Goal: Task Accomplishment & Management: Use online tool/utility

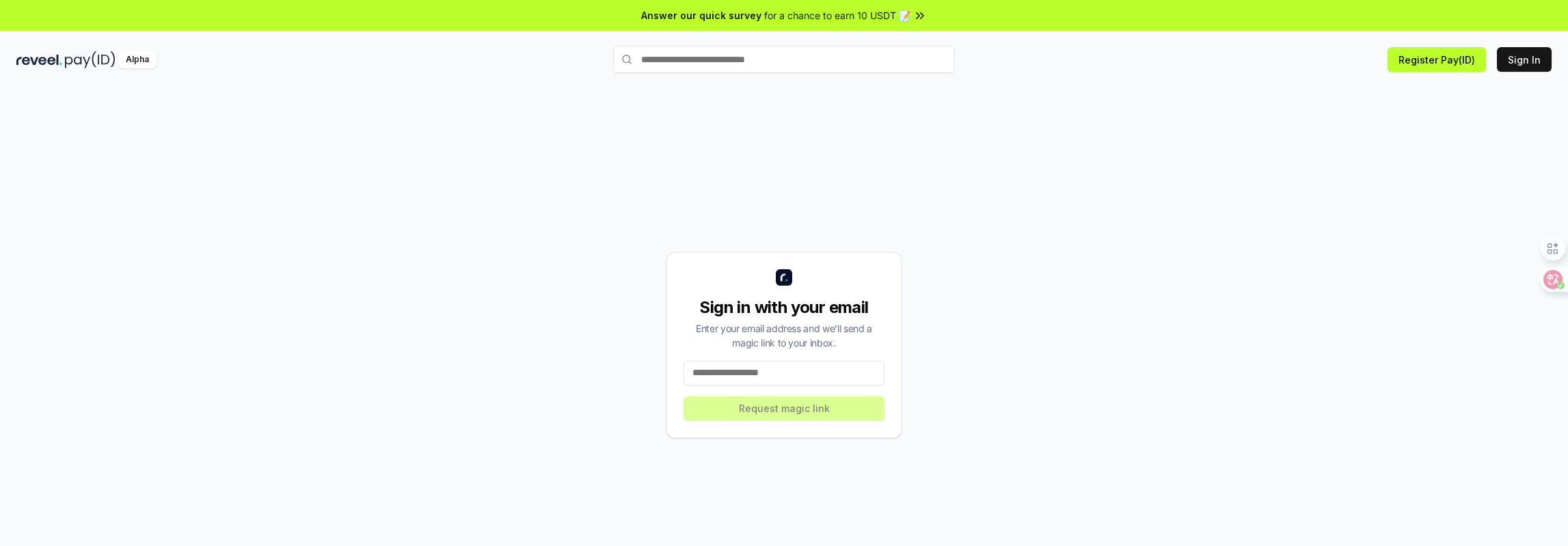
click at [800, 367] on input at bounding box center [784, 373] width 201 height 25
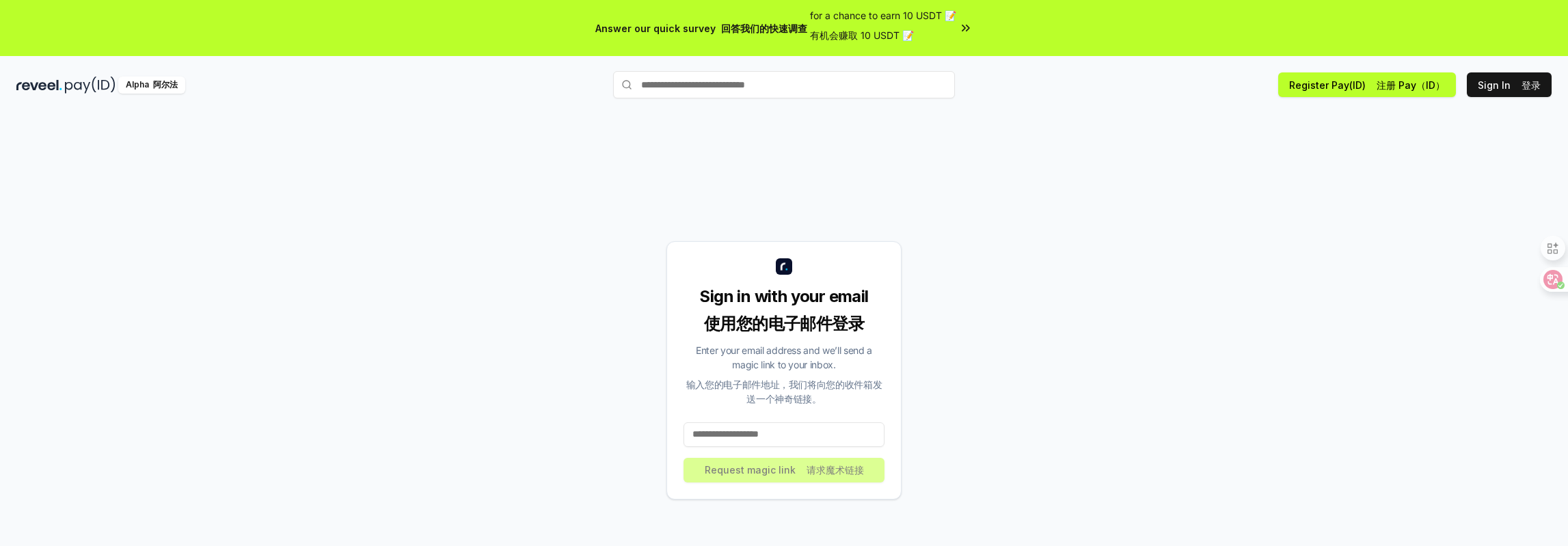
click at [795, 430] on input at bounding box center [784, 435] width 201 height 25
type input "**********"
click at [789, 463] on button "Request magic link 请求魔术链接" at bounding box center [784, 470] width 201 height 25
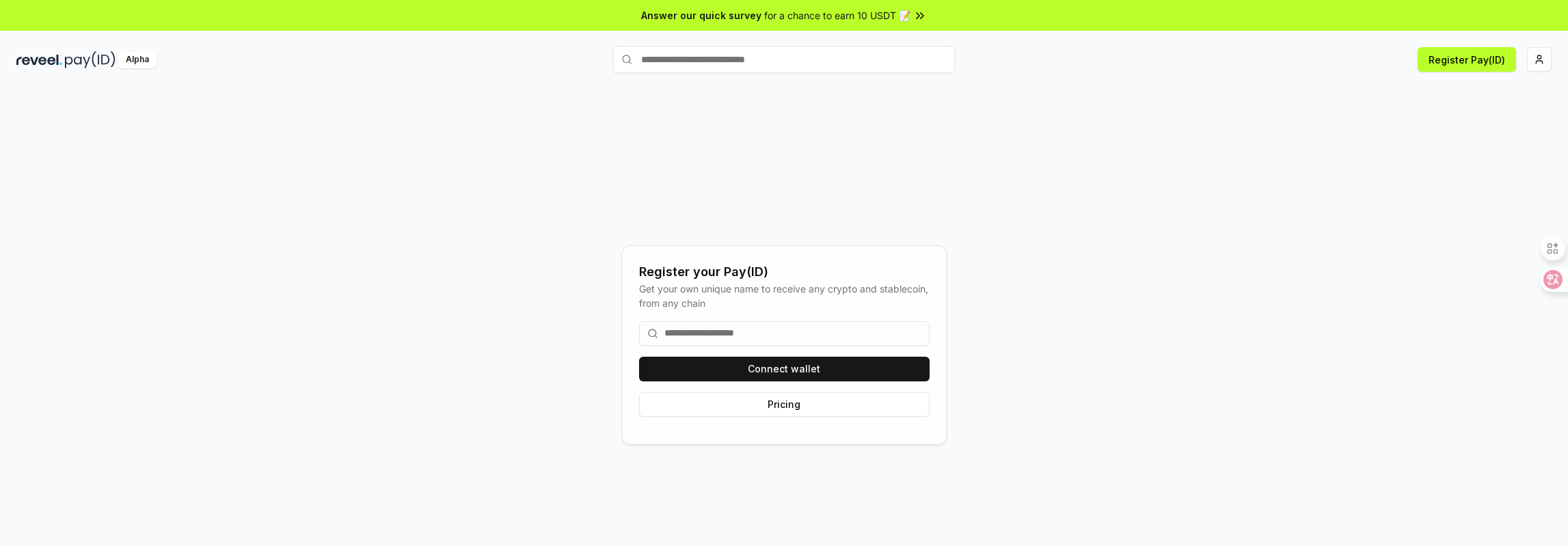
click at [782, 332] on input at bounding box center [784, 333] width 291 height 25
click at [1542, 274] on icon at bounding box center [1543, 280] width 14 height 14
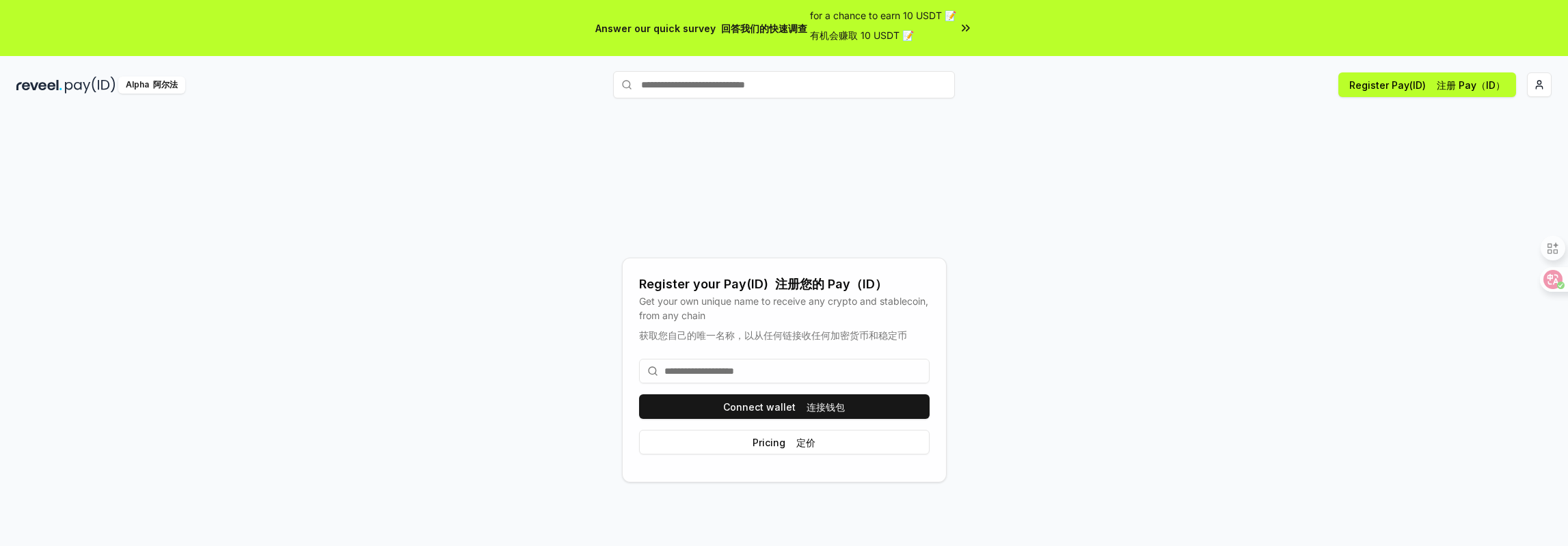
click at [829, 371] on input at bounding box center [784, 371] width 291 height 25
type input "*"
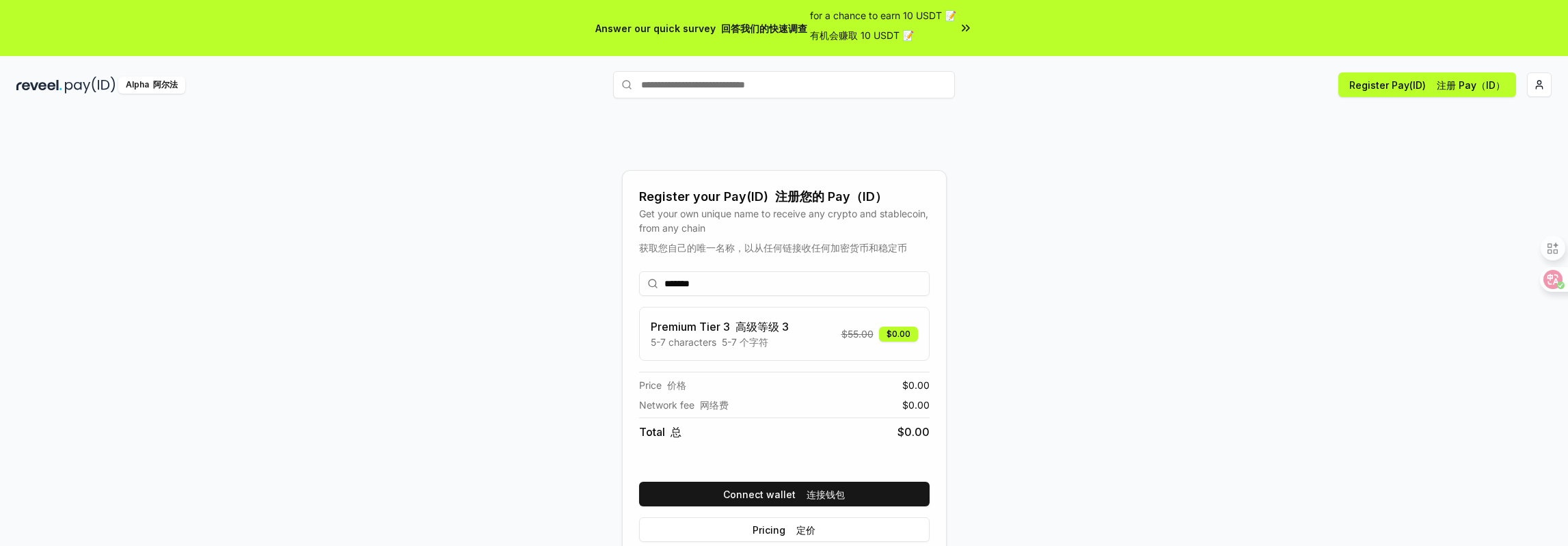
scroll to position [64, 0]
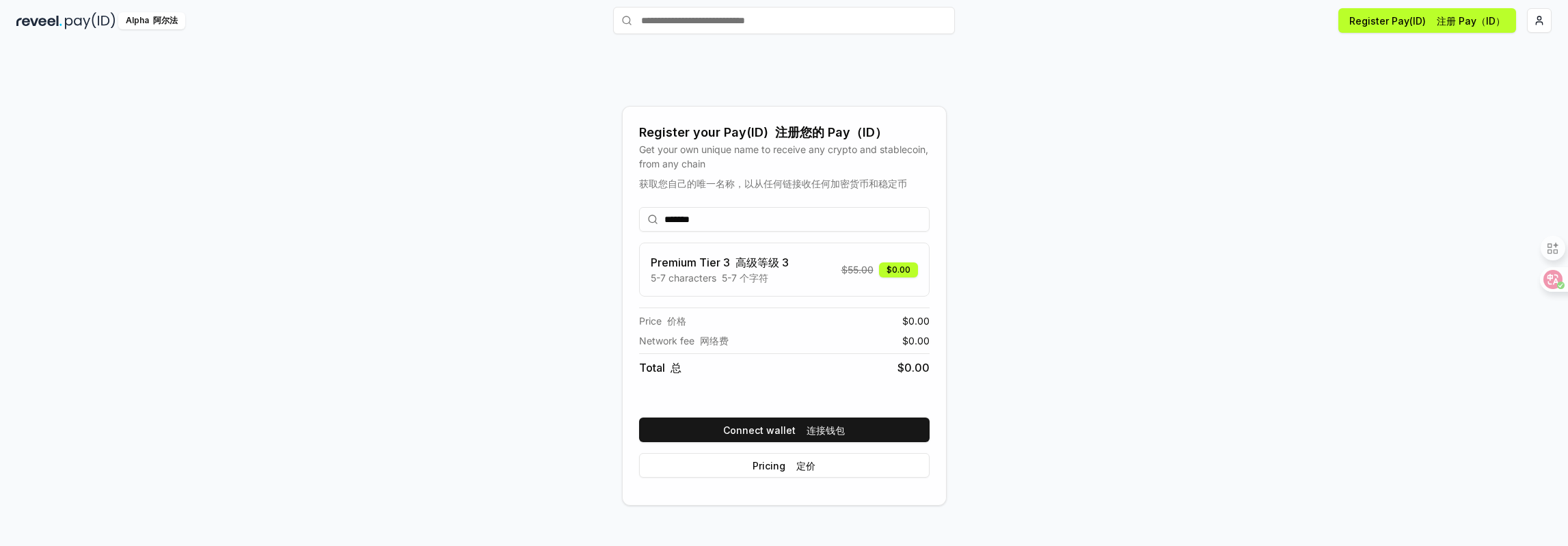
click at [689, 225] on input "*******" at bounding box center [784, 219] width 291 height 25
type input "******"
click at [819, 425] on font "连接钱包" at bounding box center [825, 430] width 38 height 12
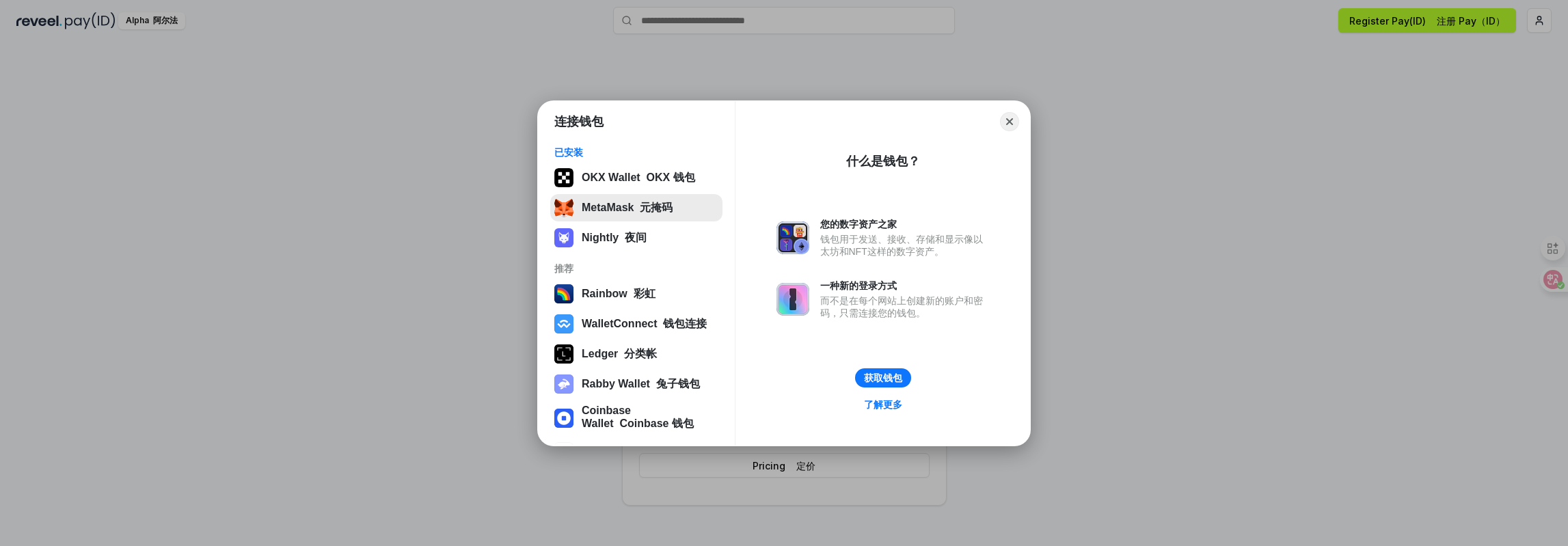
click at [639, 206] on button "MetaMask 元掩码" at bounding box center [637, 207] width 173 height 27
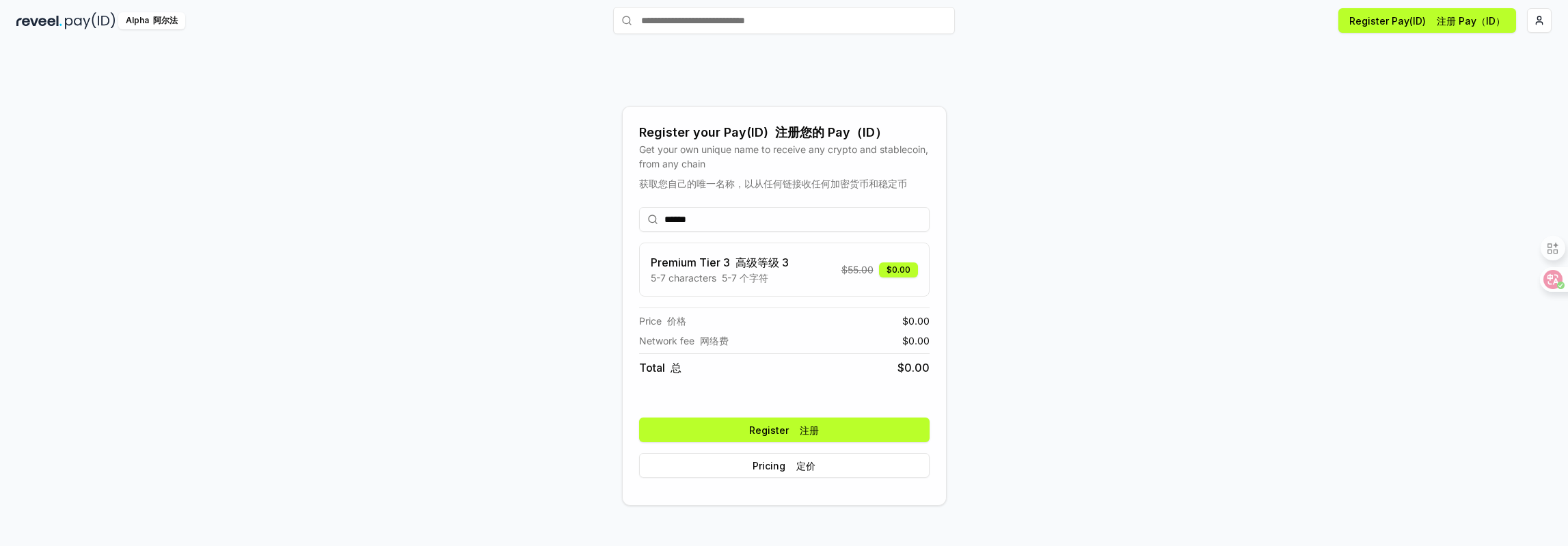
click at [842, 432] on button "Register 注册" at bounding box center [784, 430] width 291 height 25
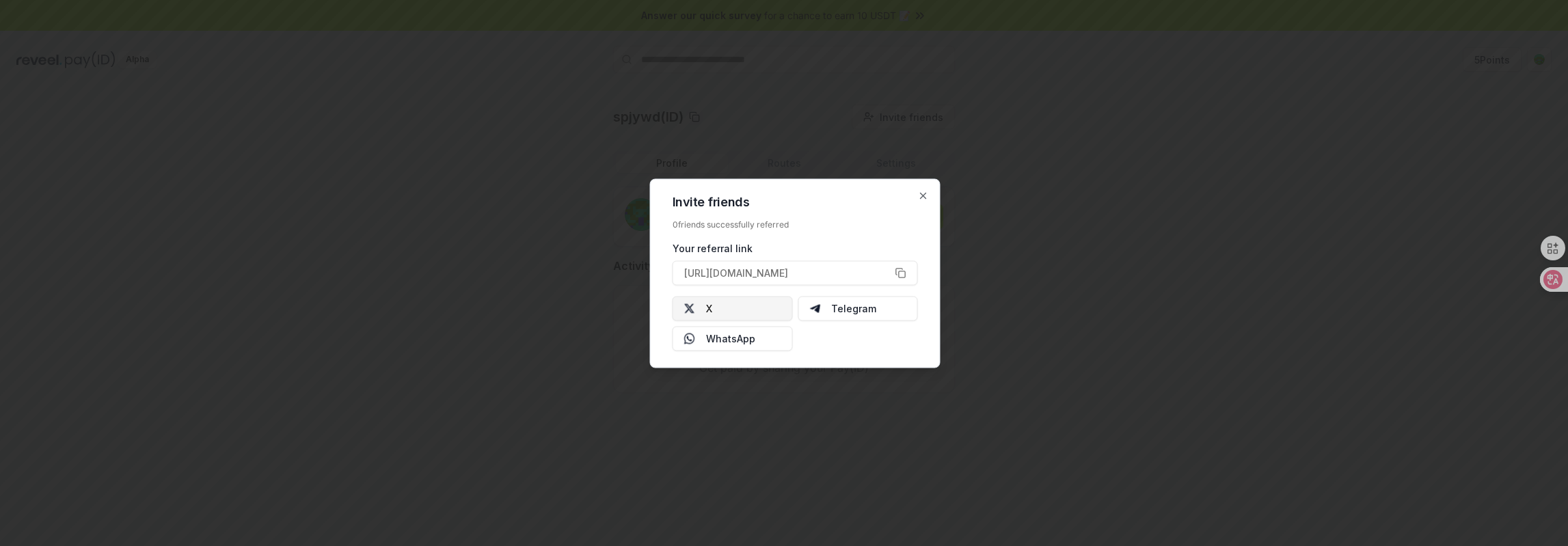
click at [732, 306] on button "X" at bounding box center [733, 308] width 121 height 25
click at [928, 196] on icon "button" at bounding box center [924, 196] width 11 height 11
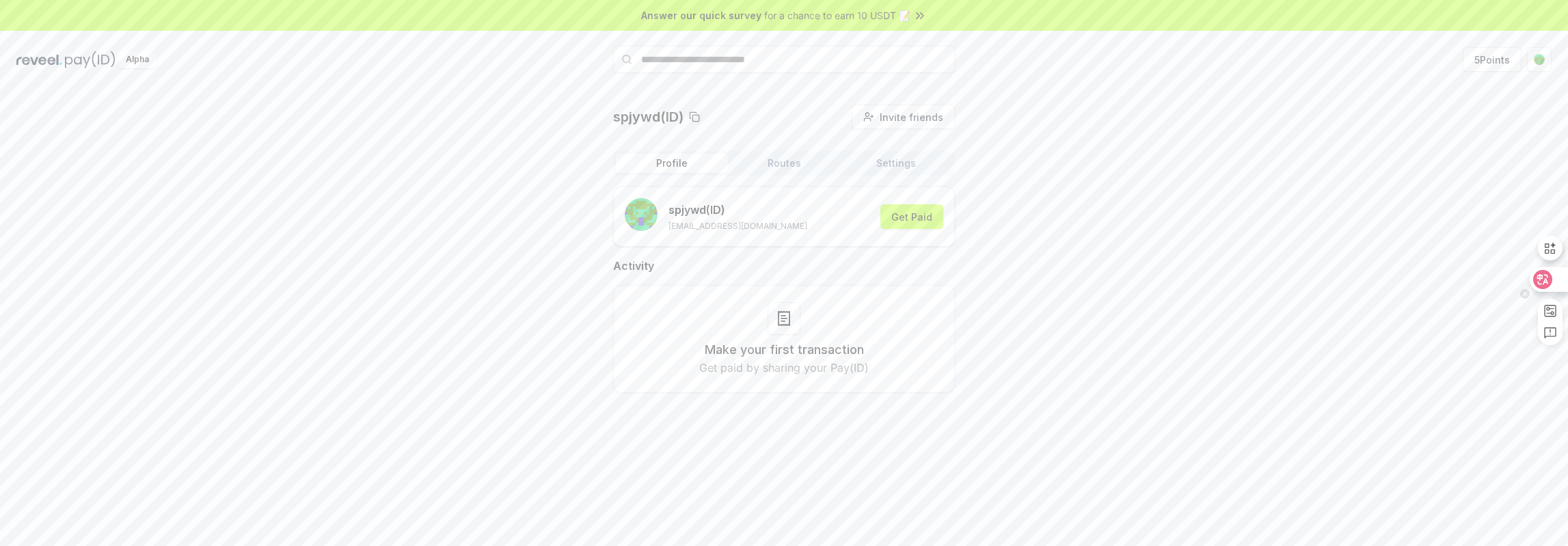
click at [1548, 277] on icon at bounding box center [1543, 280] width 12 height 11
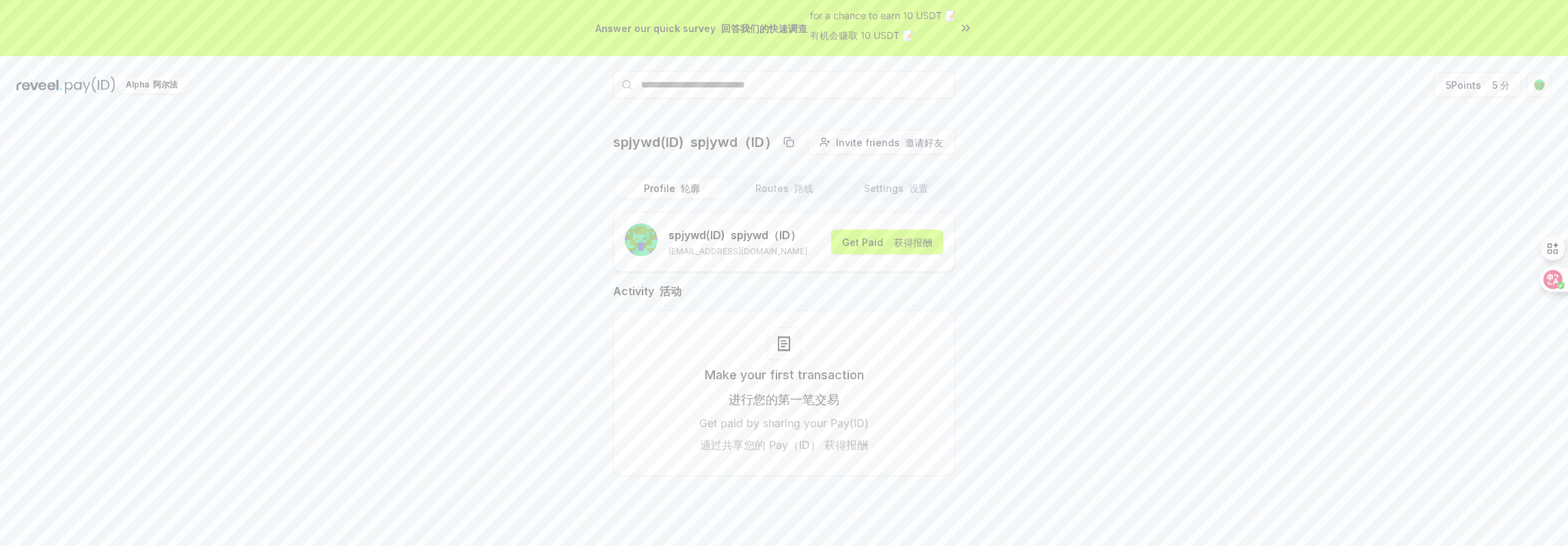
click at [893, 14] on span "for a chance to earn 10 USDT 📝 有机会赚取 10 USDT 📝" at bounding box center [884, 28] width 147 height 40
click at [836, 21] on span "for a chance to earn 10 USDT 📝 有机会赚取 10 USDT 📝" at bounding box center [884, 28] width 147 height 40
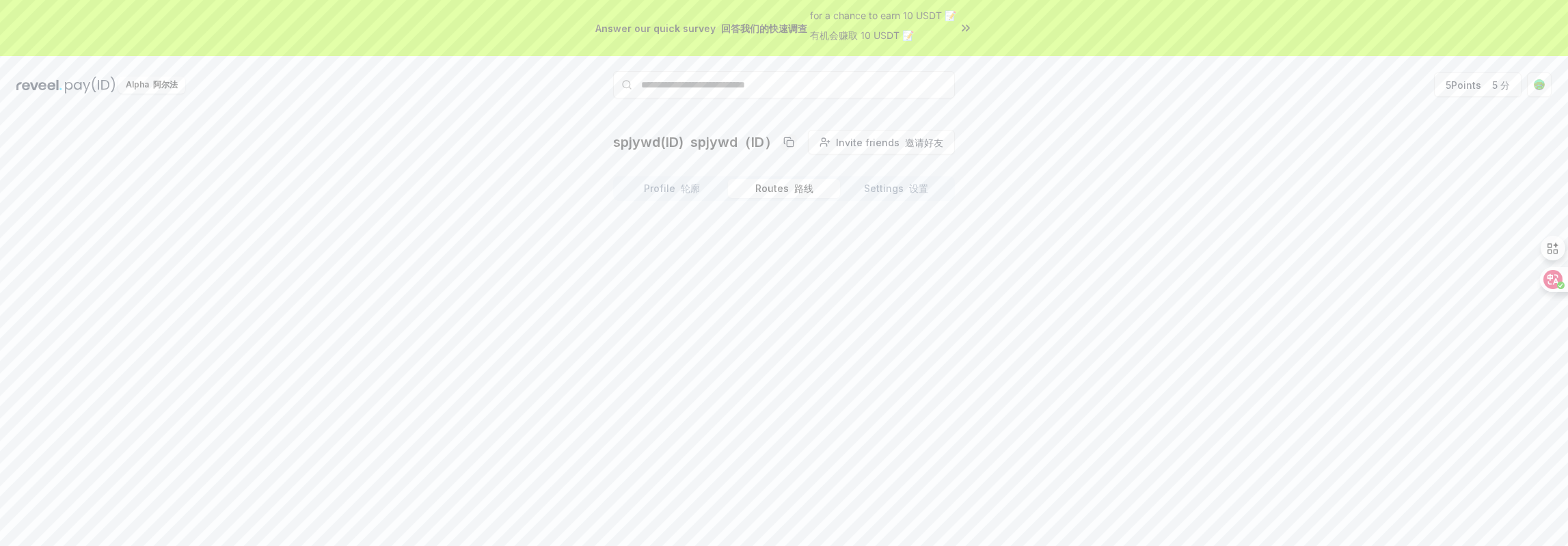
click at [771, 184] on button "Routes 路线" at bounding box center [784, 188] width 112 height 20
click at [897, 188] on button "Settings 设置" at bounding box center [896, 188] width 112 height 20
click at [784, 182] on button "Routes 路线" at bounding box center [784, 188] width 112 height 20
click at [674, 183] on button "Profile 轮廓" at bounding box center [672, 188] width 112 height 20
click at [777, 192] on button "Routes 路线" at bounding box center [784, 188] width 112 height 20
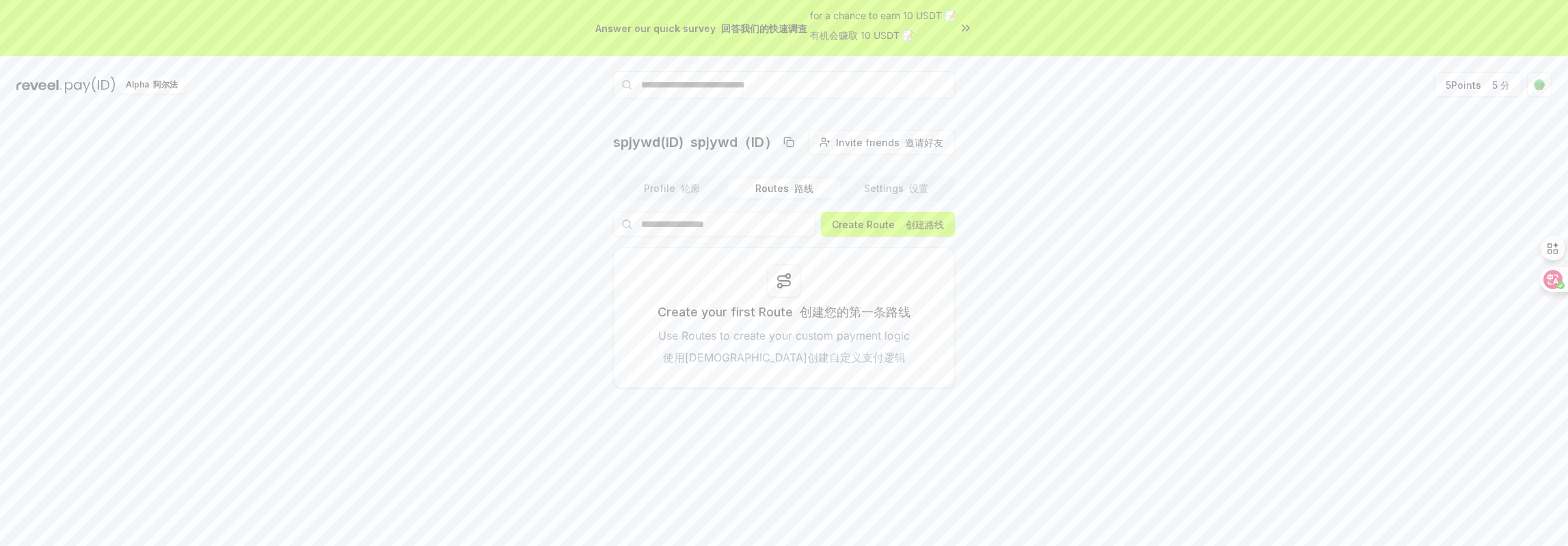
click at [787, 282] on icon at bounding box center [784, 281] width 17 height 17
click at [805, 357] on font "使用路由创建自定义支付逻辑" at bounding box center [784, 358] width 242 height 14
click at [847, 314] on font "创建您的第一条路线" at bounding box center [855, 311] width 110 height 14
click at [725, 325] on div "Create your first Route 创建您的第一条路线 Use Routes to create your custom payment logi…" at bounding box center [784, 318] width 342 height 141
click at [783, 279] on icon at bounding box center [784, 281] width 17 height 17
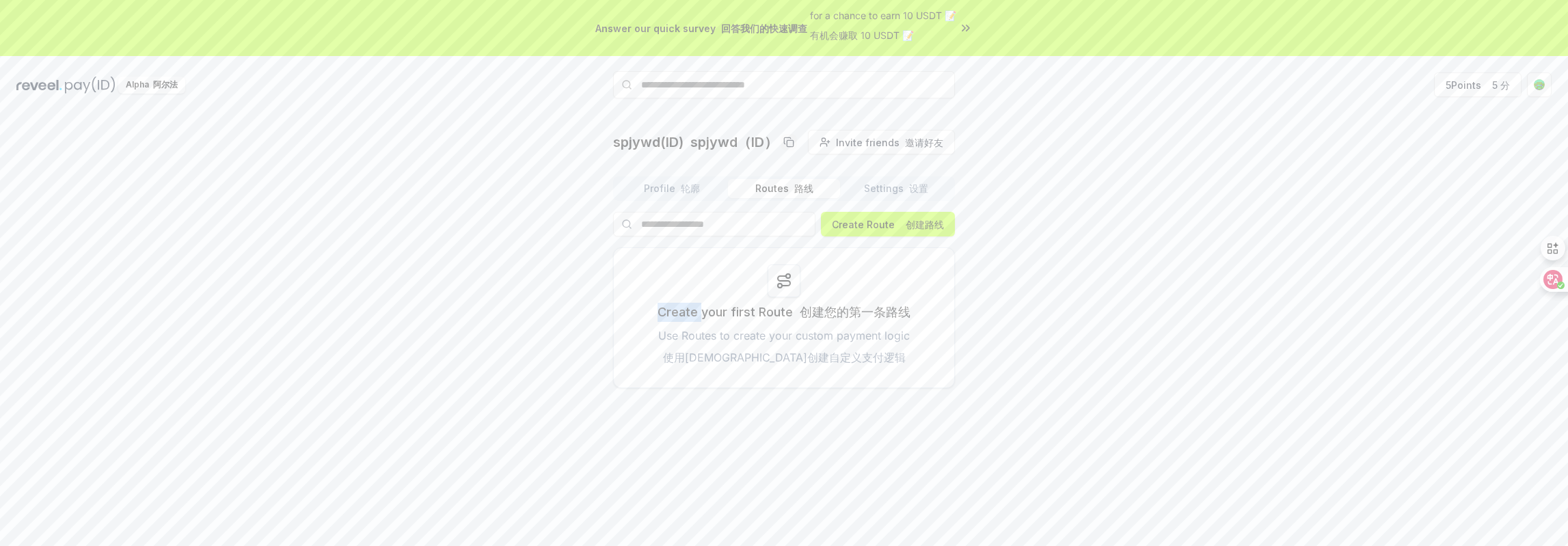
click at [783, 279] on icon at bounding box center [784, 281] width 17 height 17
click at [864, 224] on button "Create Route 创建路线" at bounding box center [888, 224] width 134 height 25
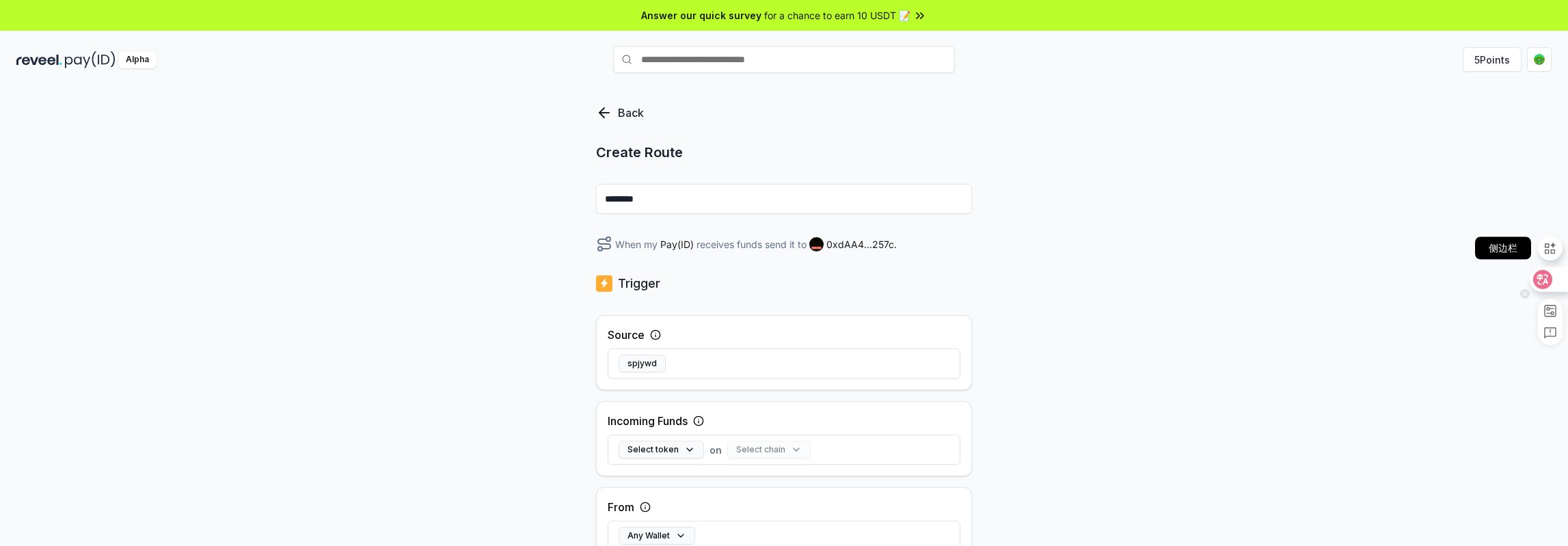
click at [1545, 279] on icon at bounding box center [1543, 280] width 14 height 14
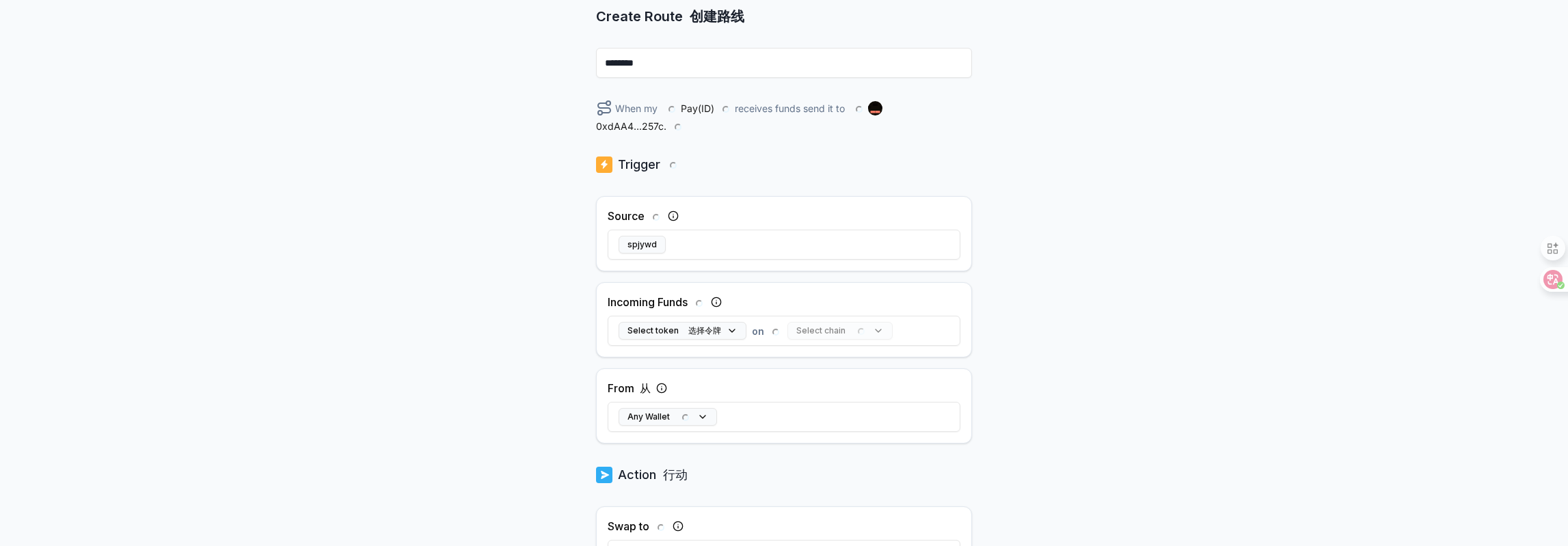
scroll to position [246, 0]
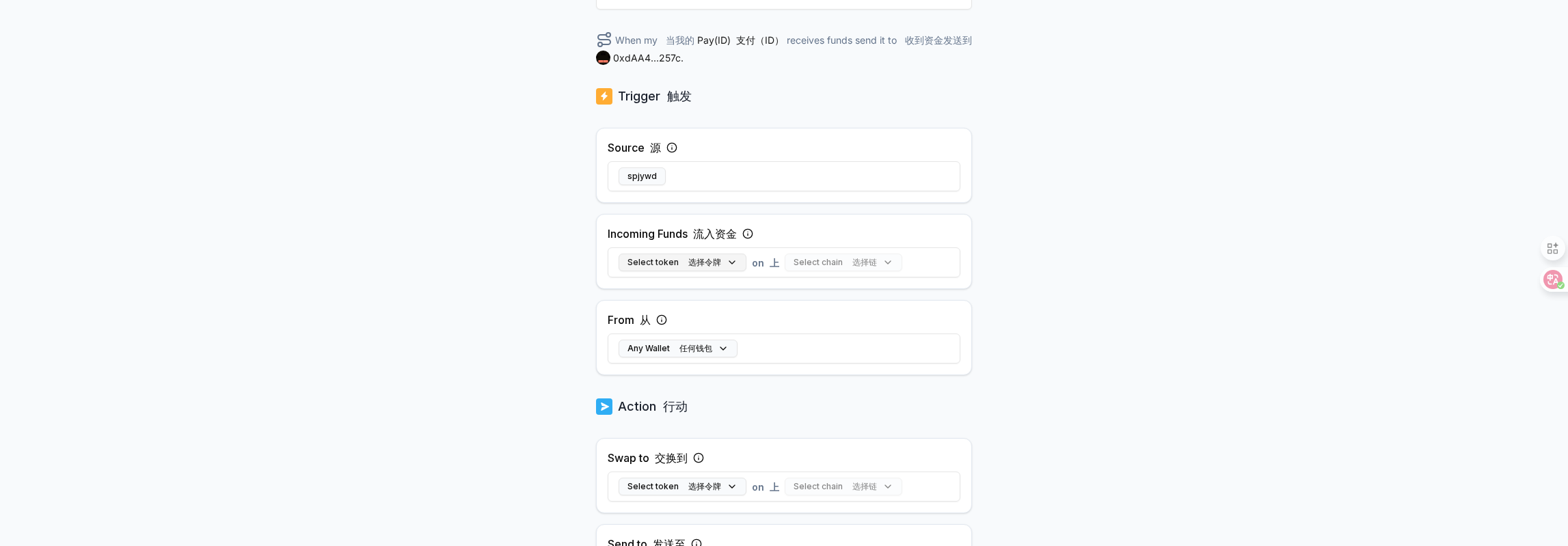
click at [744, 259] on button "Select token 选择令牌" at bounding box center [682, 262] width 128 height 18
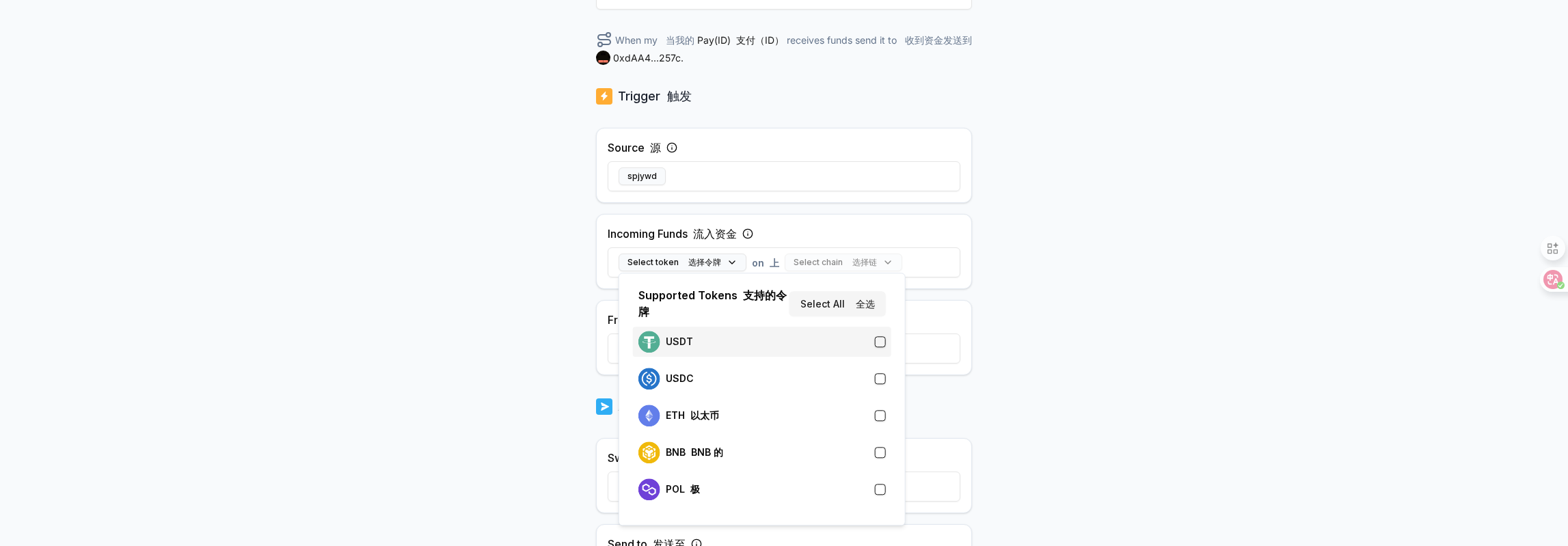
click at [853, 344] on div "USDT" at bounding box center [762, 342] width 248 height 22
click at [720, 340] on div "USDT" at bounding box center [762, 342] width 248 height 22
click at [715, 338] on div "USDT" at bounding box center [762, 342] width 248 height 22
click at [864, 304] on font "全选" at bounding box center [865, 304] width 19 height 12
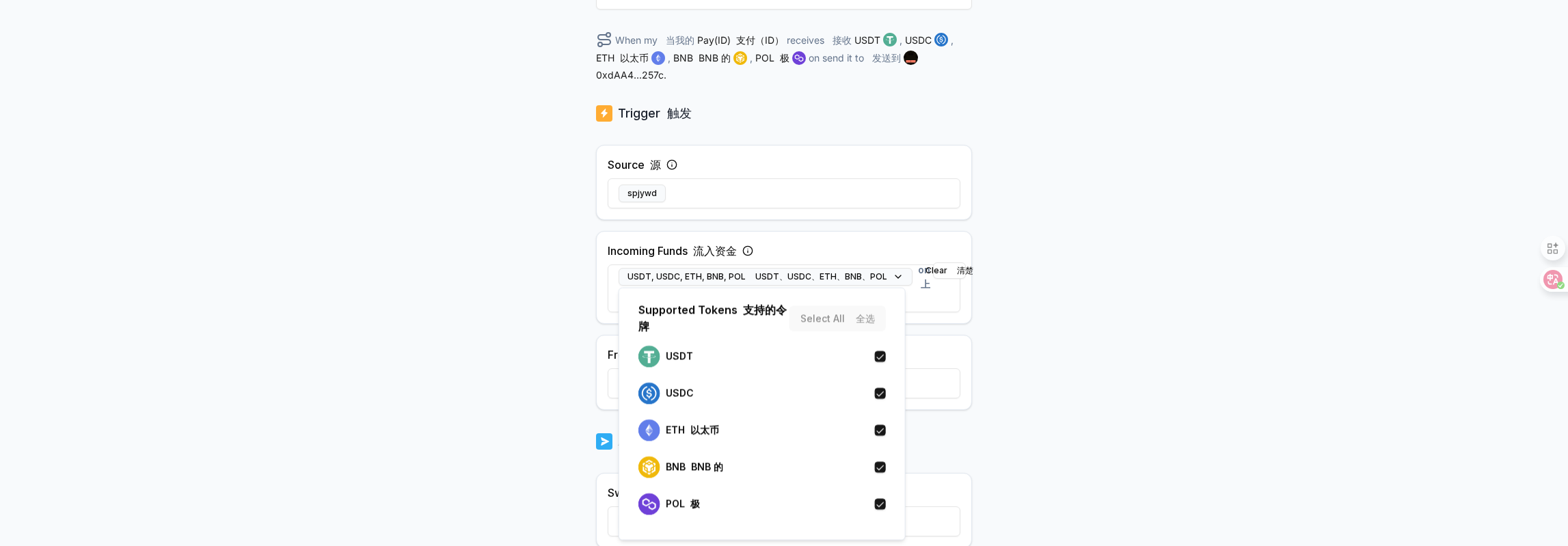
click at [1006, 296] on div "Back 返回 Create Route 创建路线 ******** When my 当我的 Pay(ID) 支付（ID） receives 接收 USDT …" at bounding box center [784, 110] width 1568 height 508
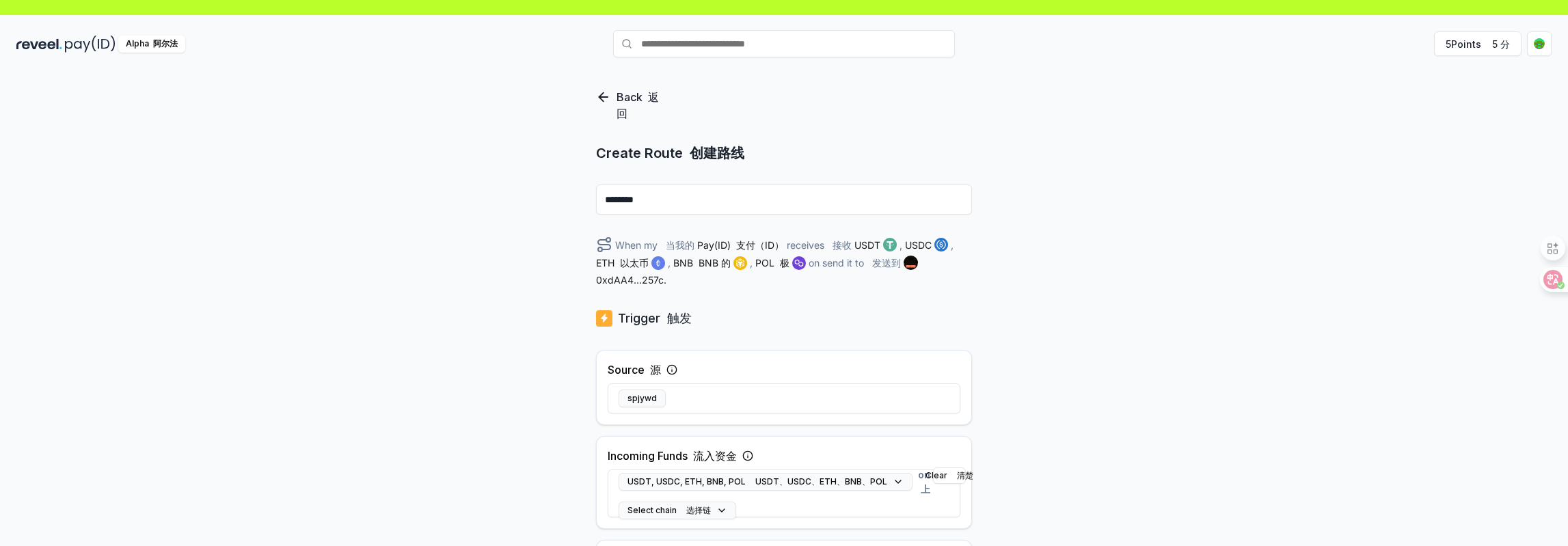
scroll to position [0, 0]
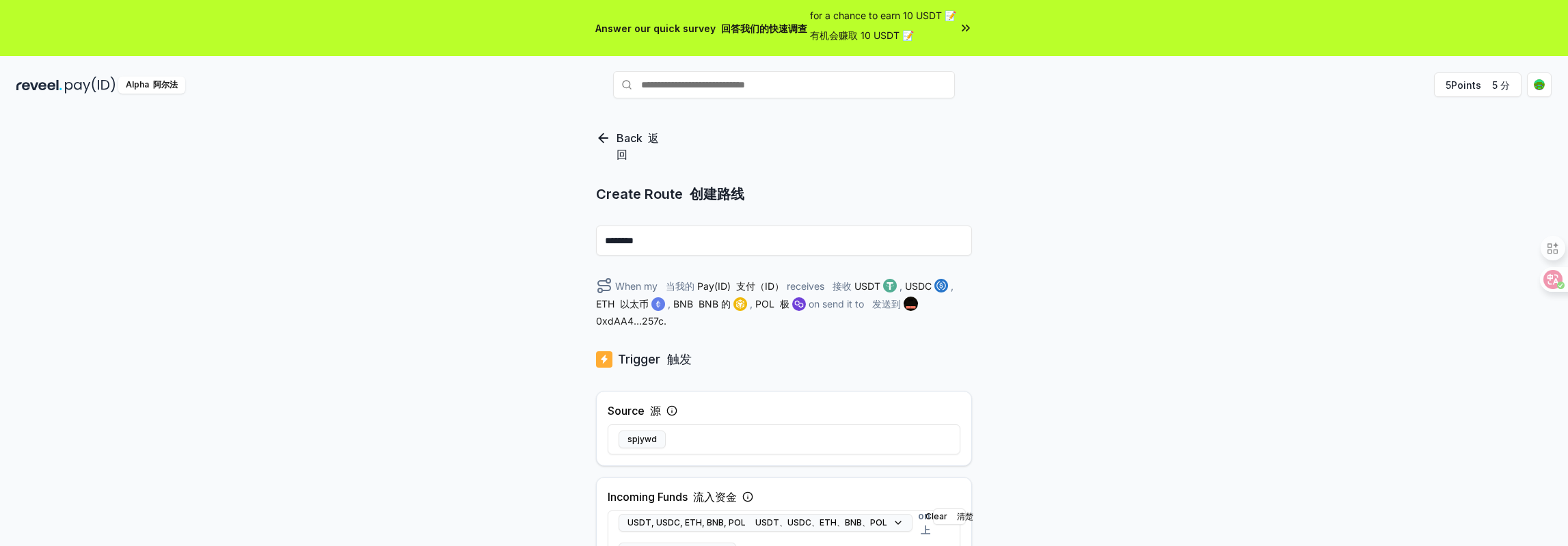
click at [1341, 332] on div "Back 返回 Create Route 创建路线 ******** When my 当我的 Pay(ID) 支付（ID） receives 接收 USDT …" at bounding box center [784, 356] width 1568 height 508
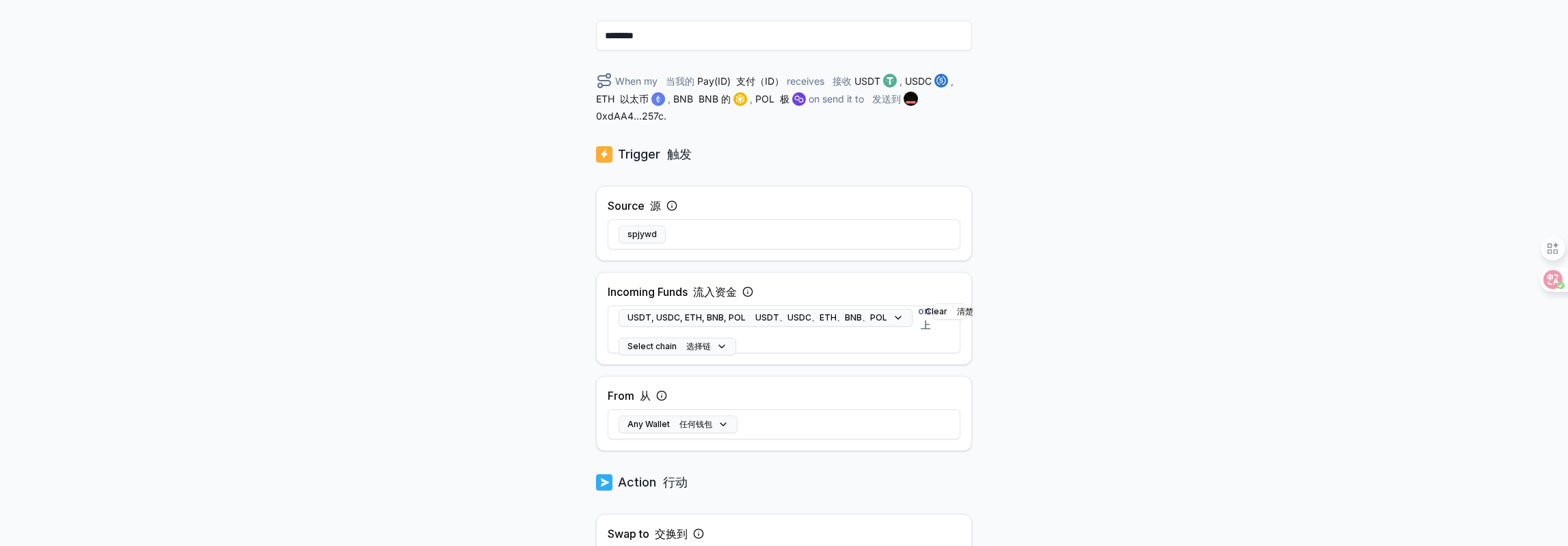
scroll to position [410, 0]
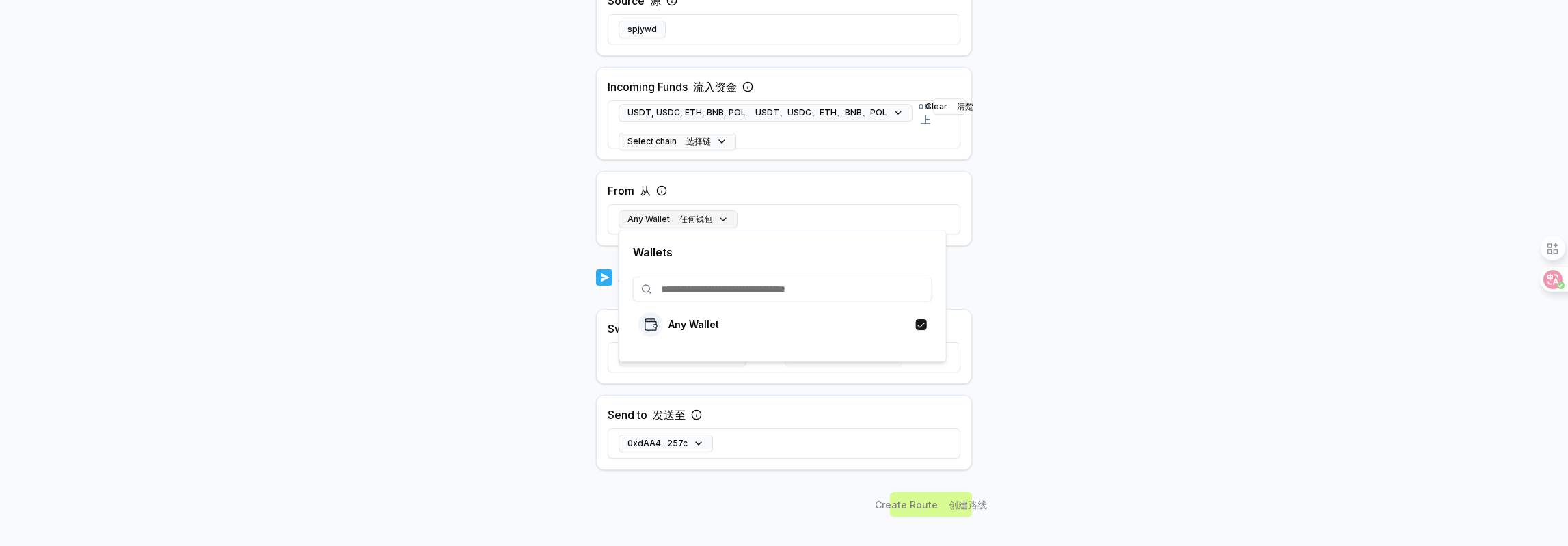
click at [728, 222] on button "Any Wallet 任何钱包" at bounding box center [678, 219] width 119 height 18
click at [1223, 269] on body "Answer our quick survey 回答我们的快速调查 for a chance to earn 10 USDT 📝 有机会赚取 10 USDT …" at bounding box center [784, 273] width 1568 height 546
click at [728, 354] on button "Select token 选择令牌" at bounding box center [682, 358] width 128 height 18
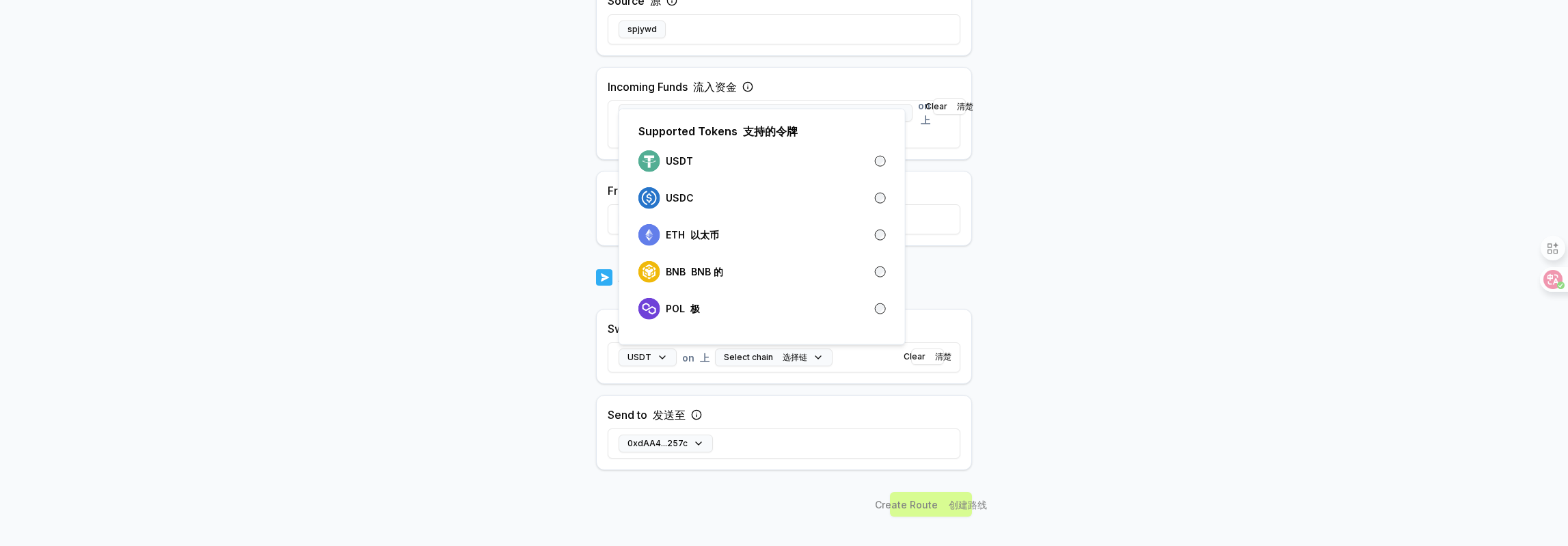
click at [1068, 306] on body "Answer our quick survey 回答我们的快速调查 for a chance to earn 10 USDT 📝 有机会赚取 10 USDT …" at bounding box center [784, 273] width 1568 height 546
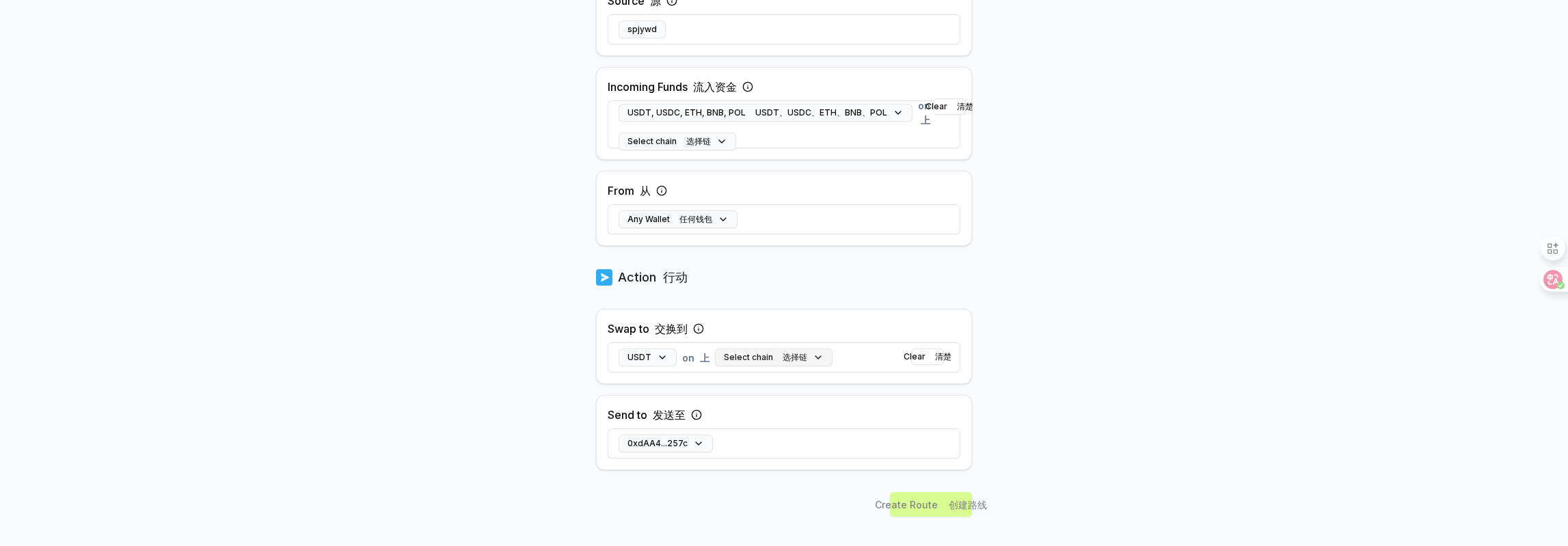
click at [810, 359] on button "Select chain 选择链" at bounding box center [773, 358] width 118 height 18
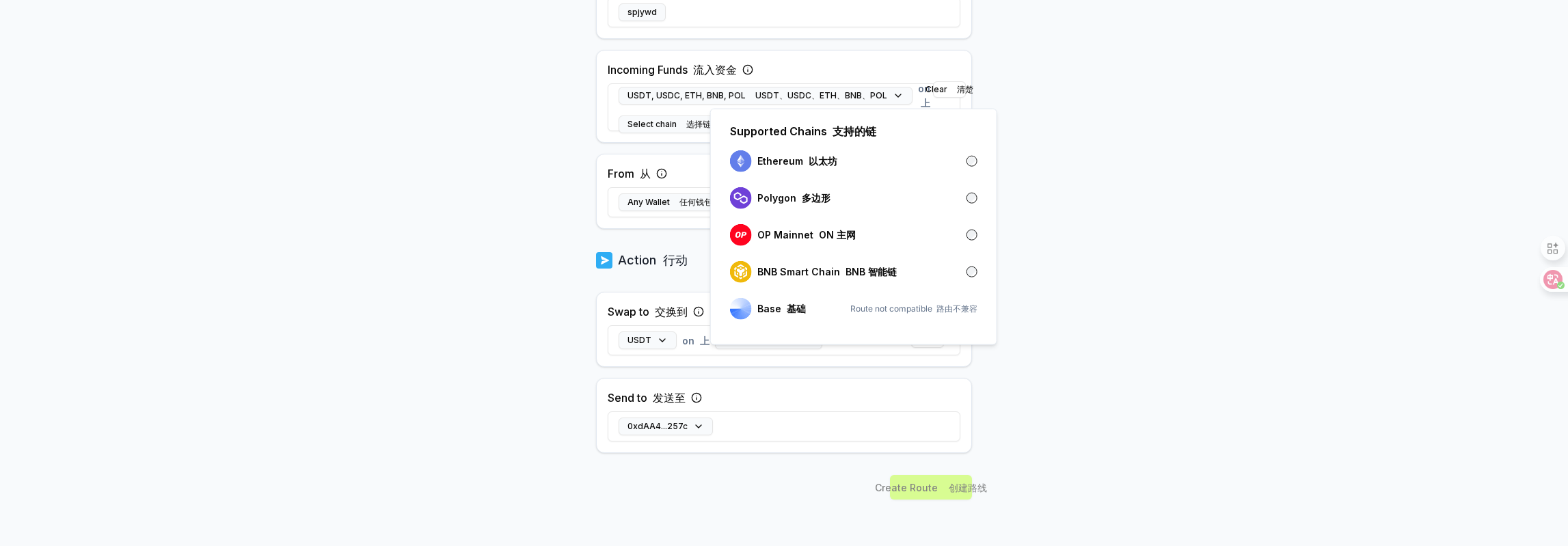
click at [1072, 245] on body "Answer our quick survey 回答我们的快速调查 for a chance to earn 10 USDT 📝 有机会赚取 10 USDT …" at bounding box center [784, 273] width 1568 height 546
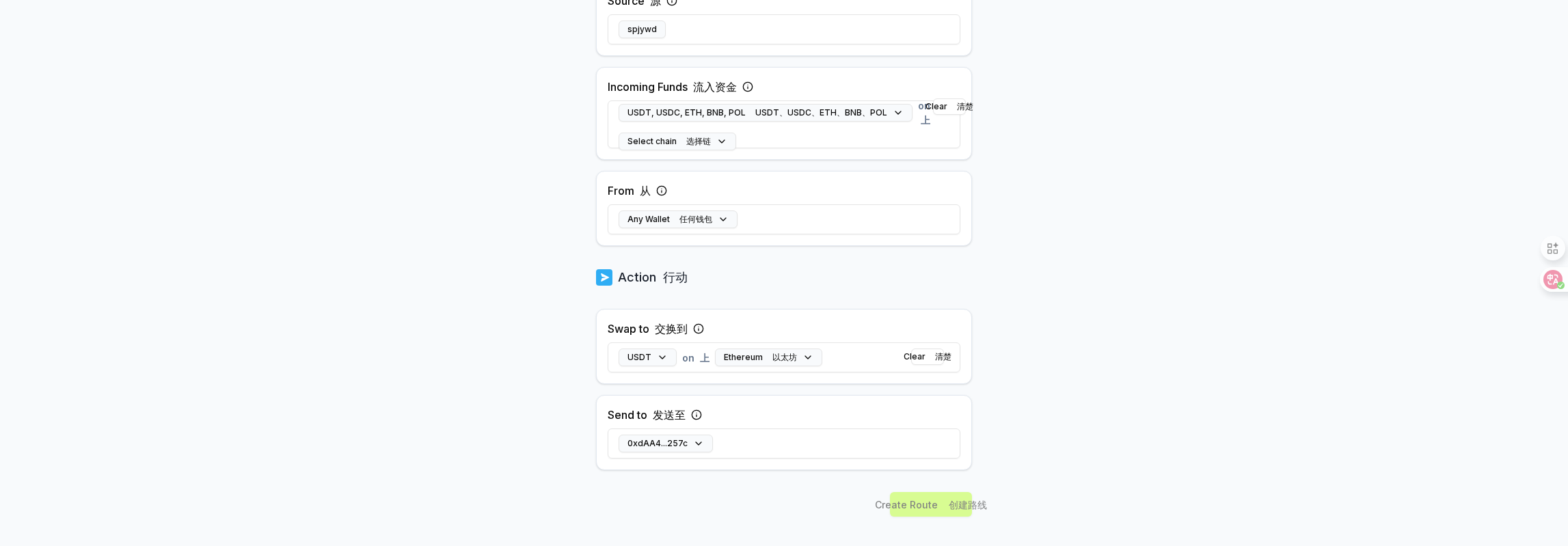
click at [958, 500] on div "Create Route 创建路线" at bounding box center [784, 528] width 376 height 72
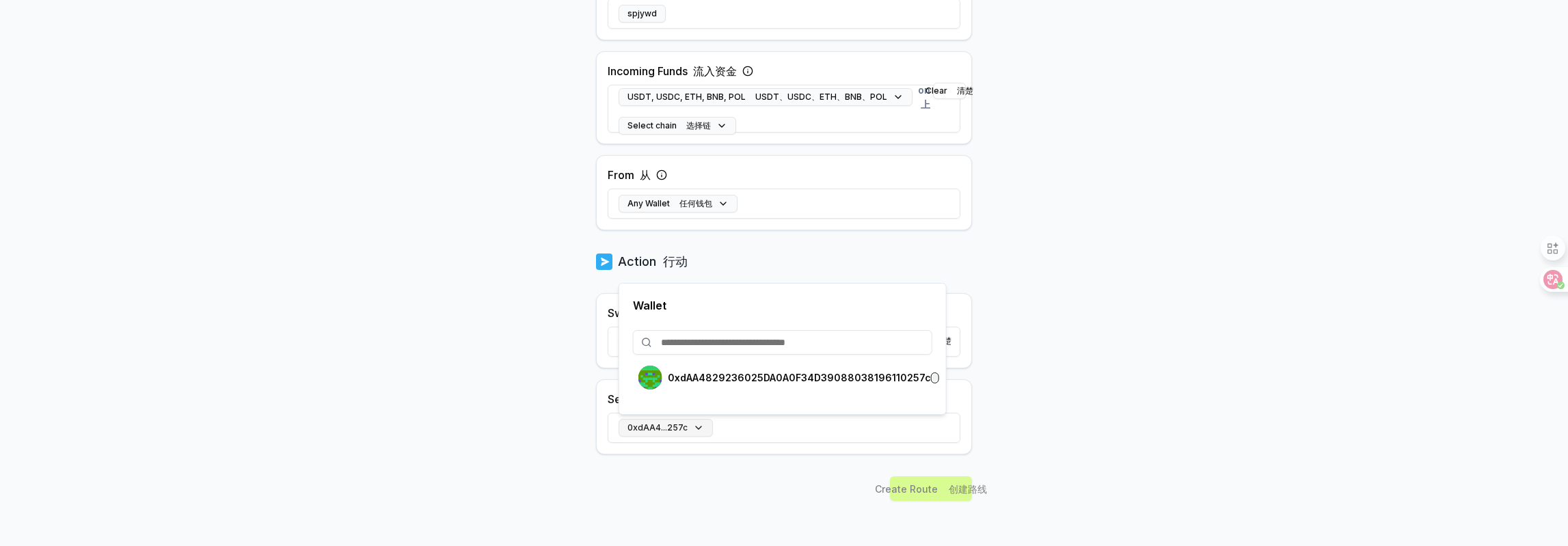
click at [689, 420] on button "0xdAA4...257c" at bounding box center [666, 427] width 95 height 18
click at [761, 382] on p "0xdAA4829236025DA0A0F34D39088038196110257c" at bounding box center [799, 378] width 264 height 11
click at [1042, 469] on body "Answer our quick survey 回答我们的快速调查 for a chance to earn 10 USDT 📝 有机会赚取 10 USDT …" at bounding box center [784, 273] width 1568 height 546
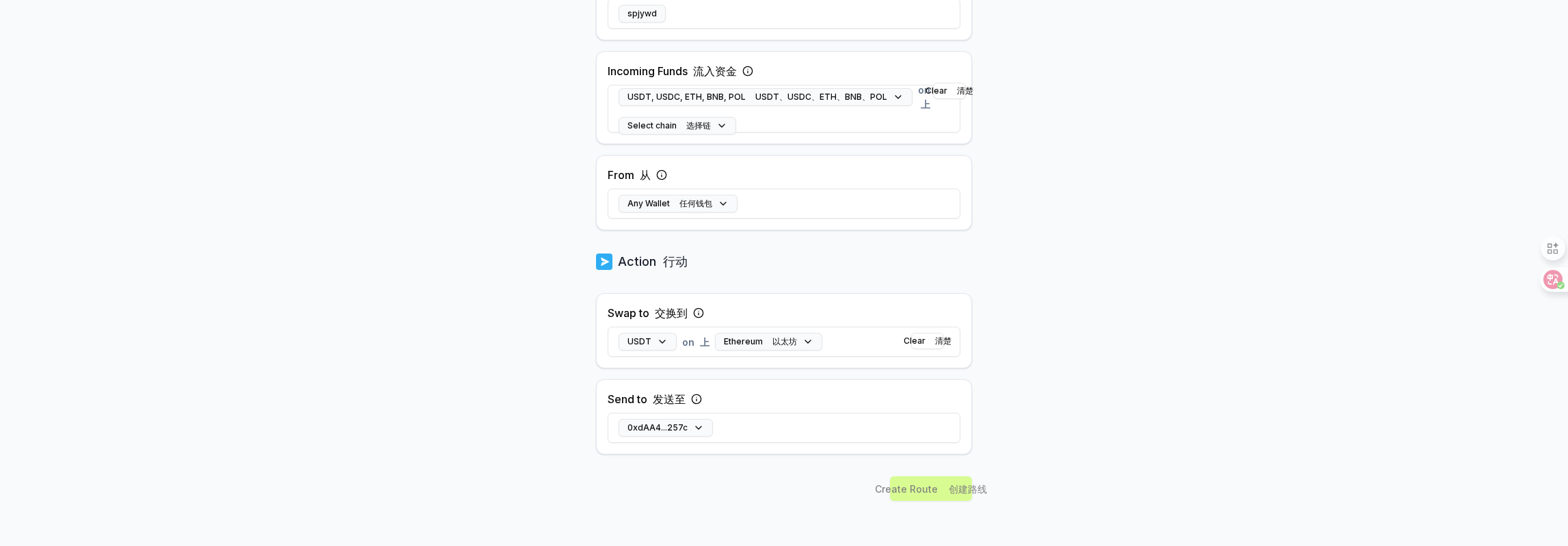
click at [961, 479] on div "Create Route 创建路线" at bounding box center [784, 513] width 376 height 72
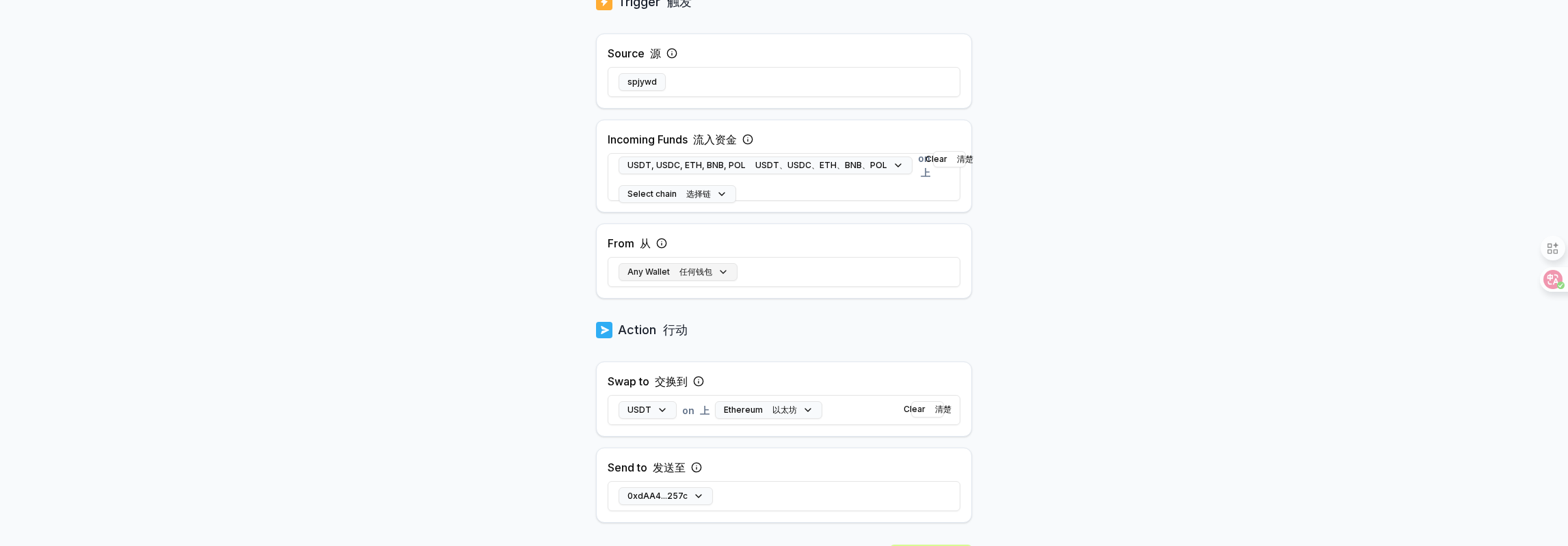
click at [728, 268] on button "Any Wallet 任何钱包" at bounding box center [678, 272] width 119 height 18
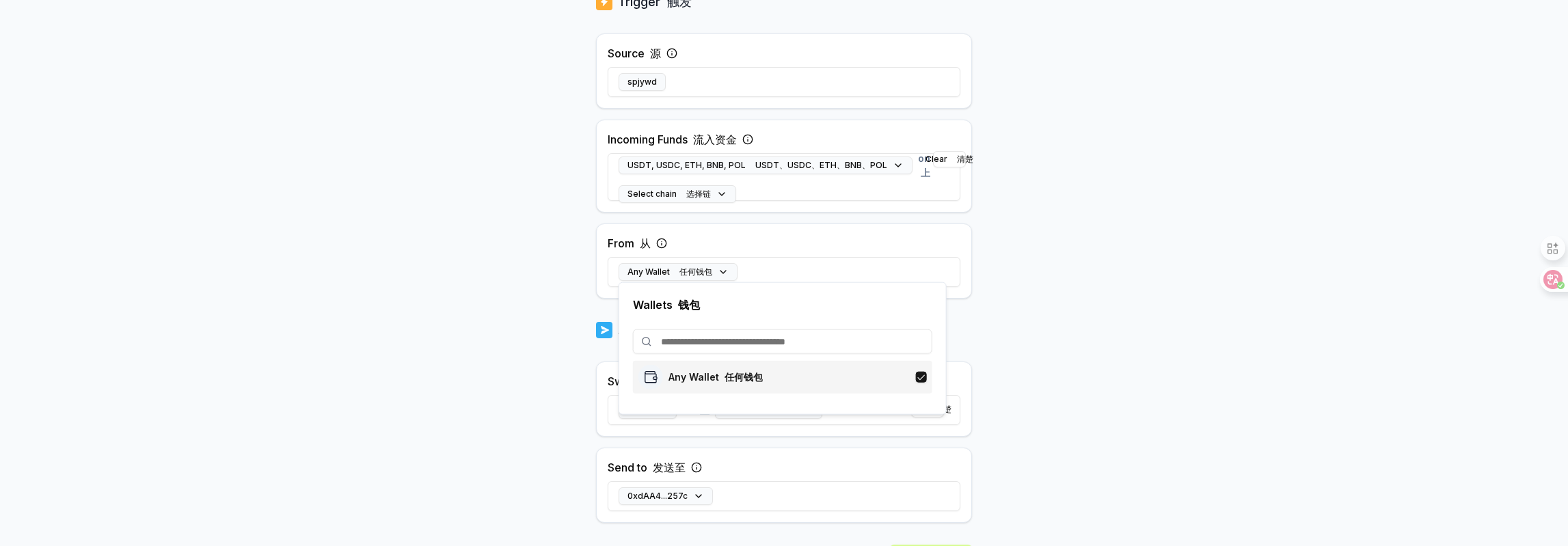
click at [734, 378] on font "任何钱包" at bounding box center [744, 377] width 38 height 12
drag, startPoint x: 1036, startPoint y: 336, endPoint x: 1029, endPoint y: 335, distance: 7.1
click at [1036, 336] on body "Answer our quick survey 回答我们的快速调查 for a chance to earn 10 USDT 📝 有机会赚取 10 USDT …" at bounding box center [784, 273] width 1568 height 546
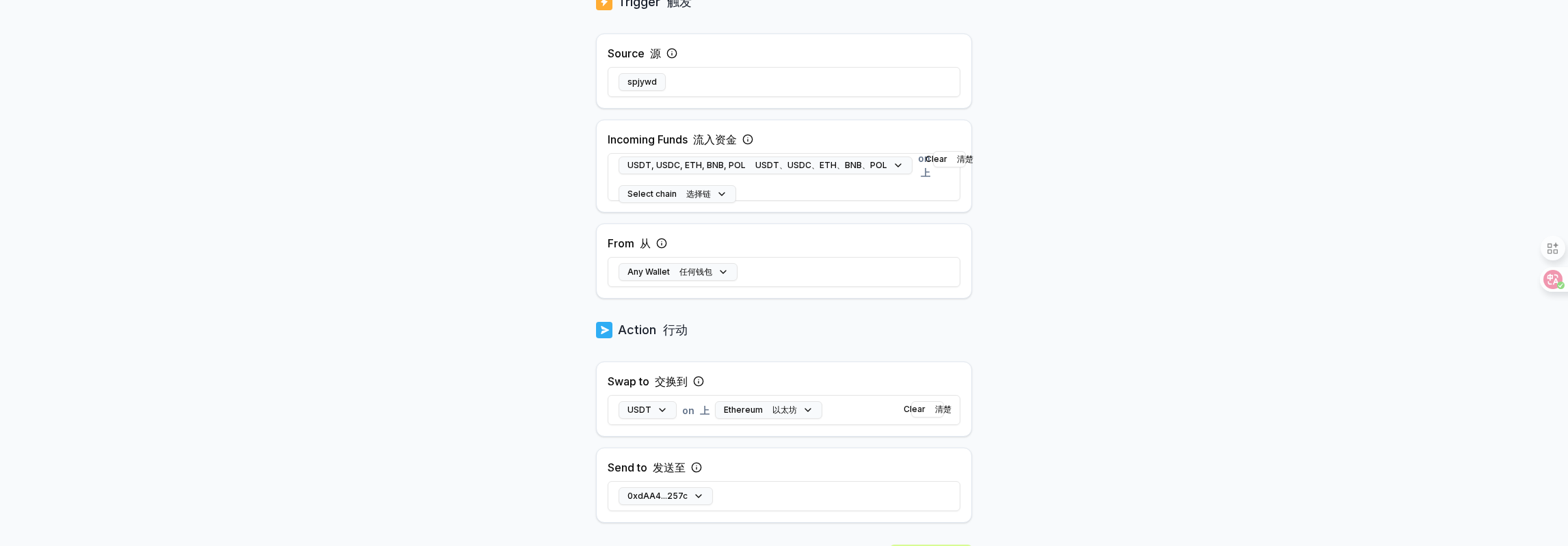
scroll to position [152, 0]
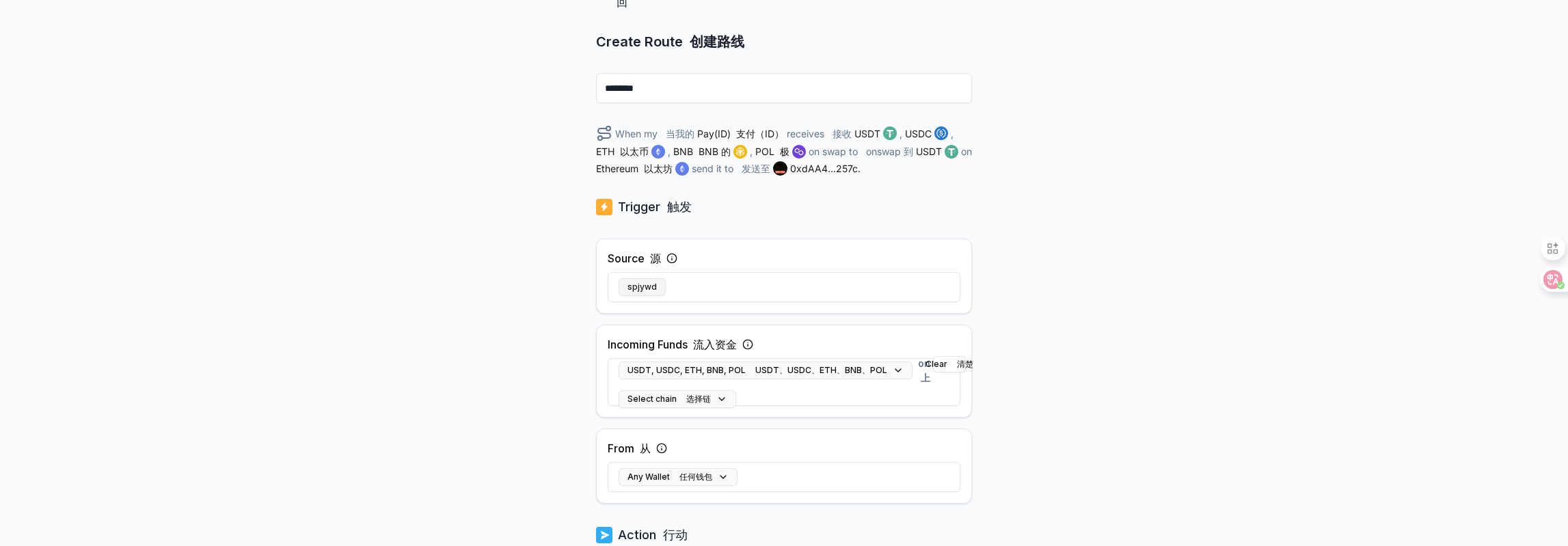
click at [642, 285] on button "spjywd" at bounding box center [641, 287] width 47 height 18
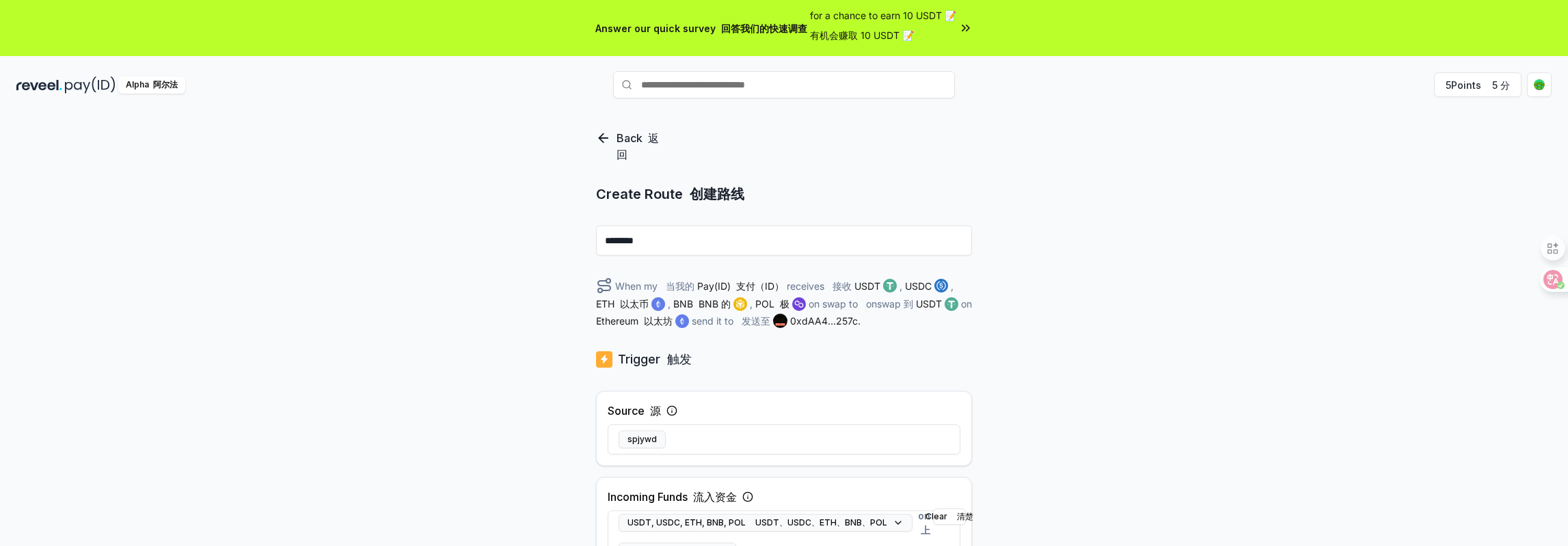
click at [675, 239] on input "********" at bounding box center [784, 240] width 376 height 30
click at [754, 79] on input "text" at bounding box center [784, 84] width 342 height 27
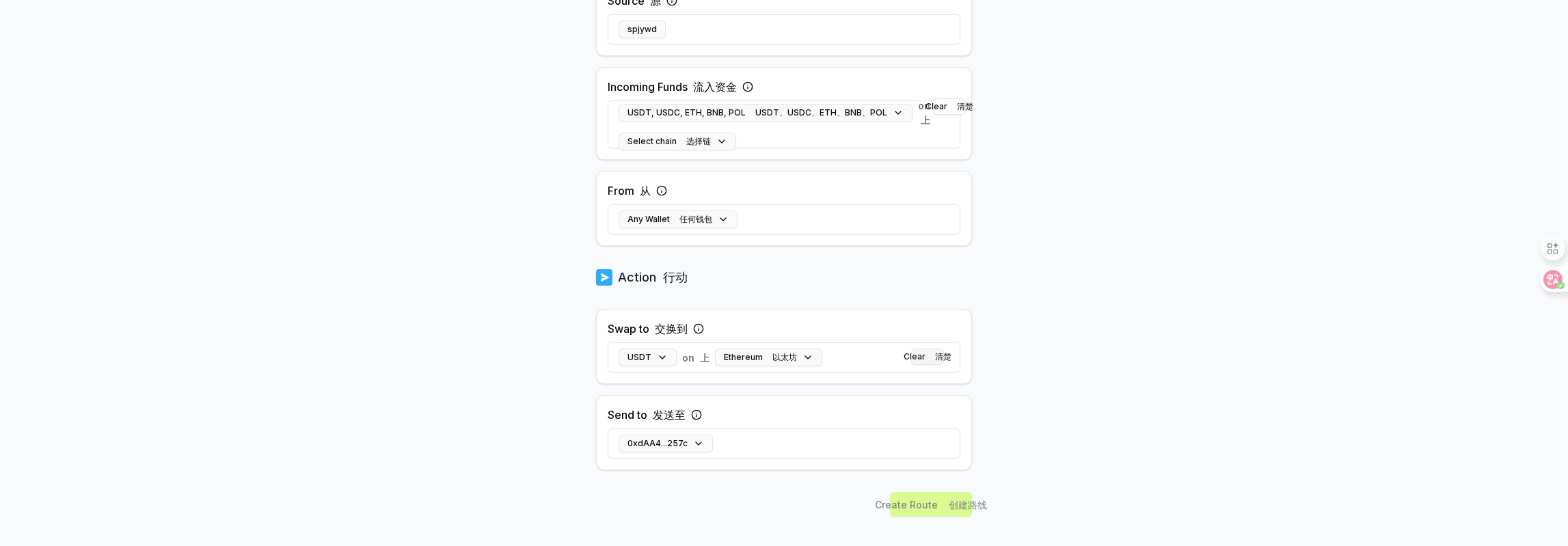
scroll to position [426, 0]
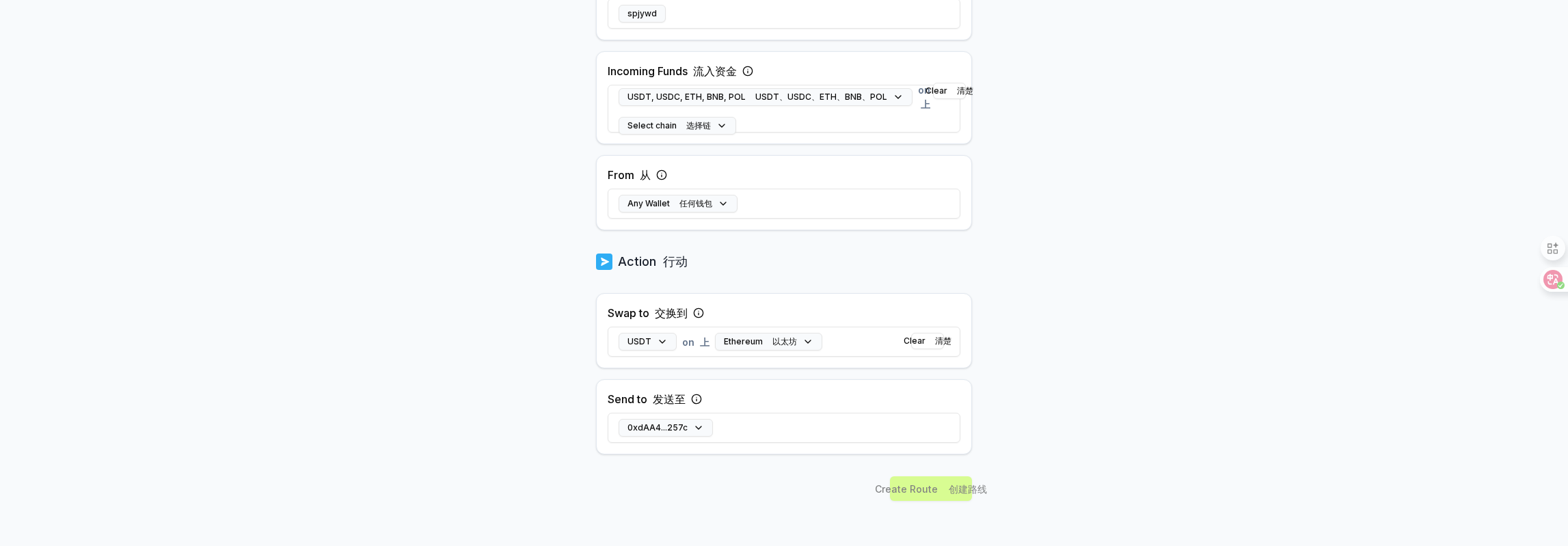
drag, startPoint x: 943, startPoint y: 478, endPoint x: 920, endPoint y: 319, distance: 160.7
click at [943, 477] on div "Create Route 创建路线" at bounding box center [784, 513] width 376 height 72
